Goal: Use online tool/utility: Utilize a website feature to perform a specific function

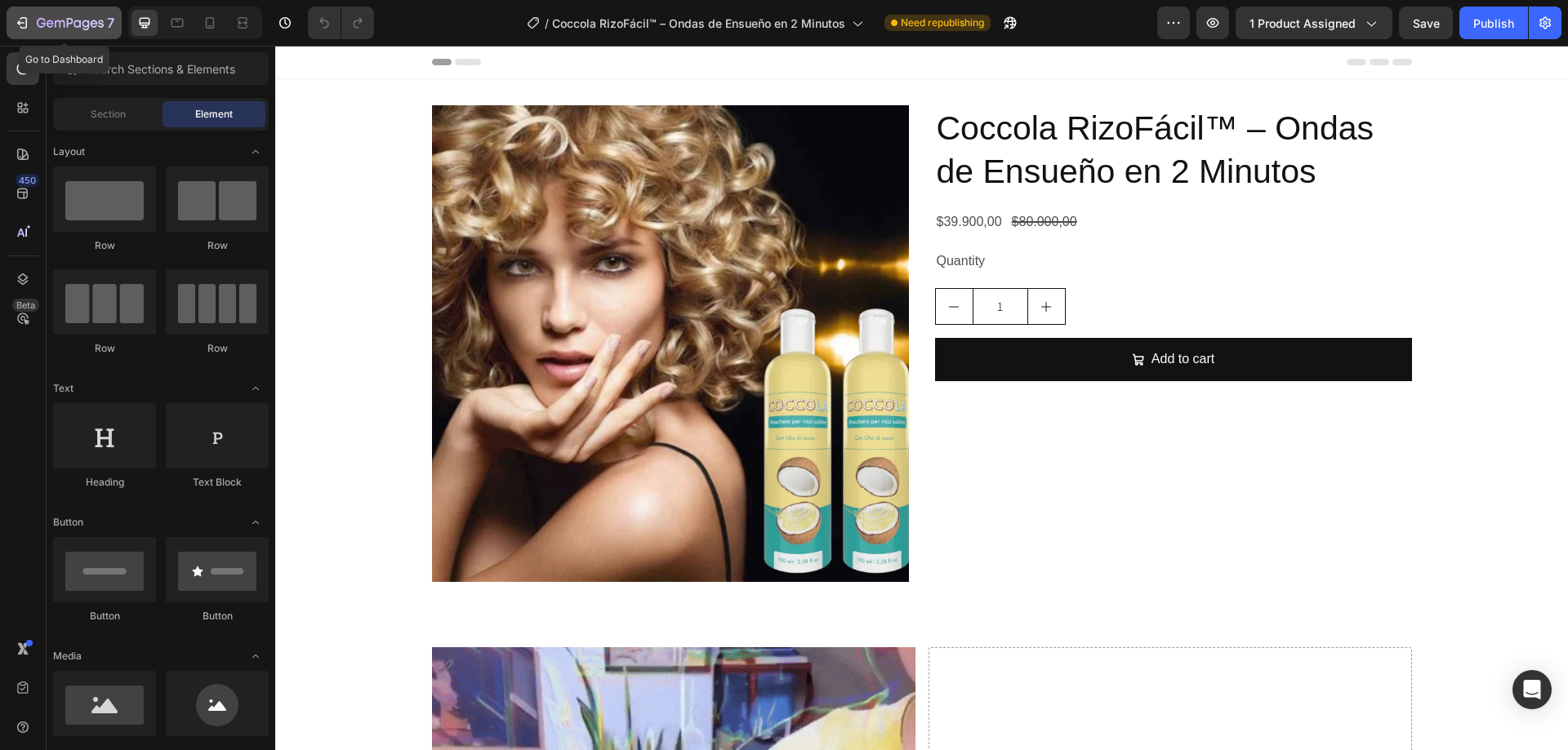
click at [26, 25] on icon "button" at bounding box center [24, 23] width 7 height 11
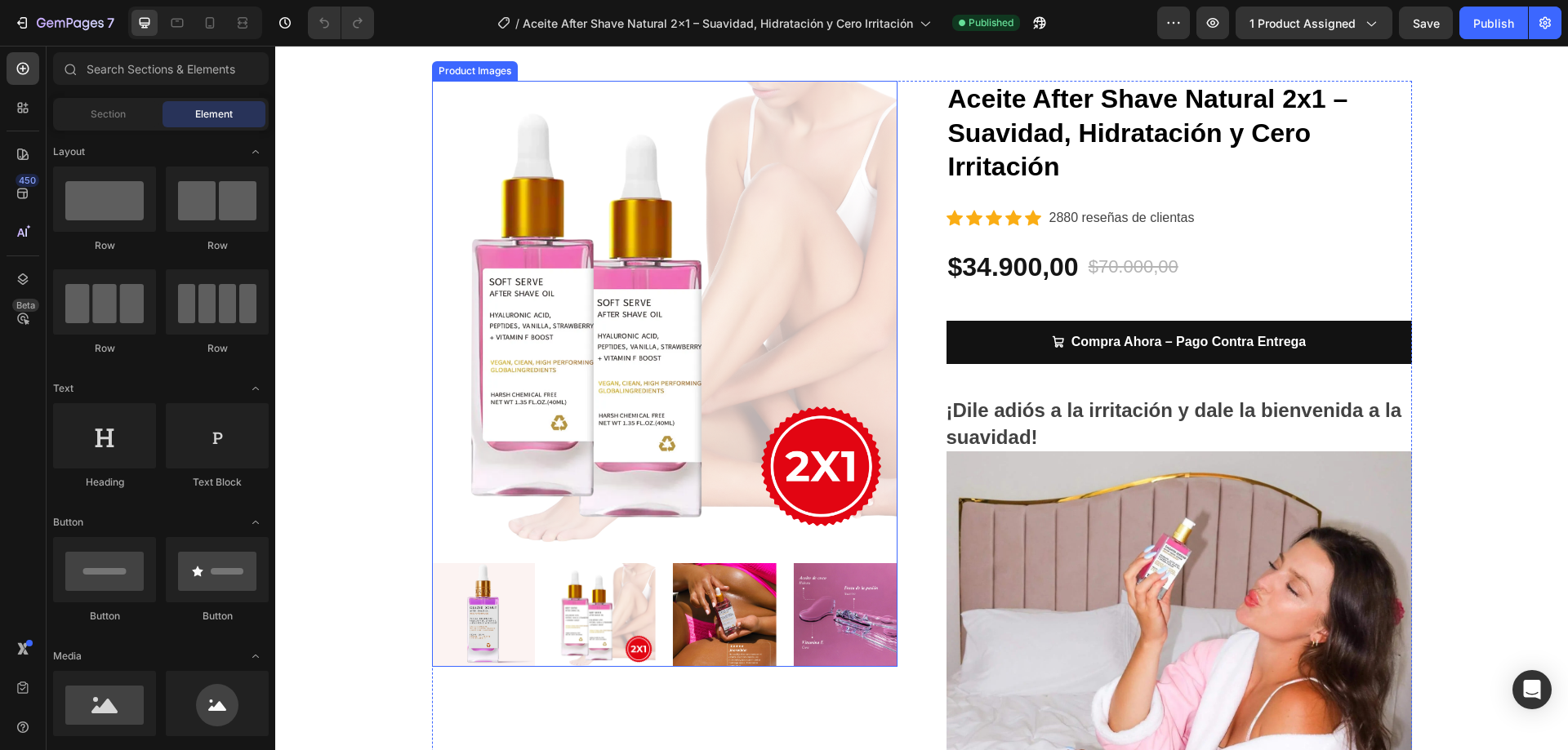
scroll to position [82, 0]
